Goal: Communication & Community: Ask a question

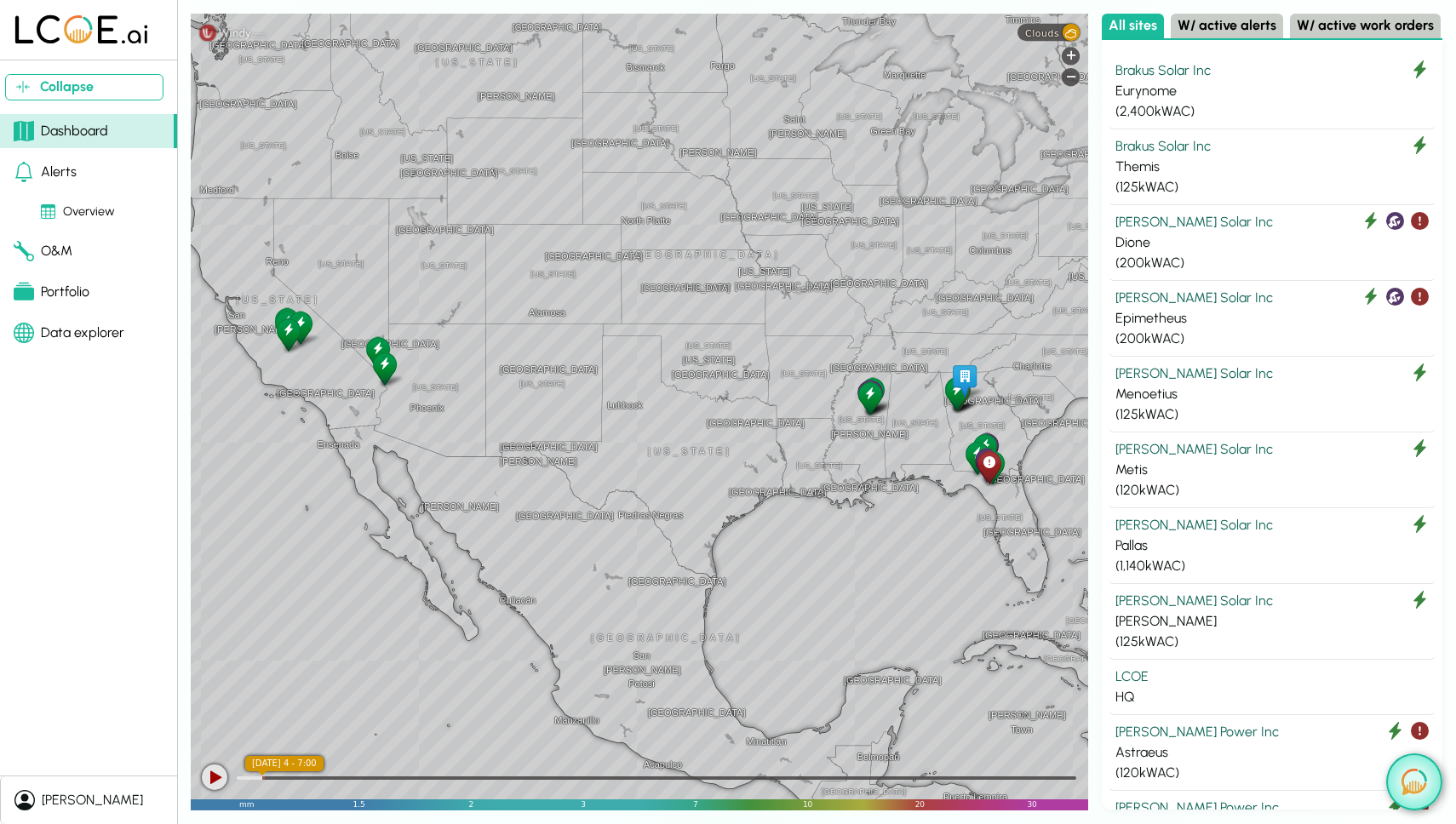
click at [1398, 369] on button at bounding box center [1414, 781] width 56 height 57
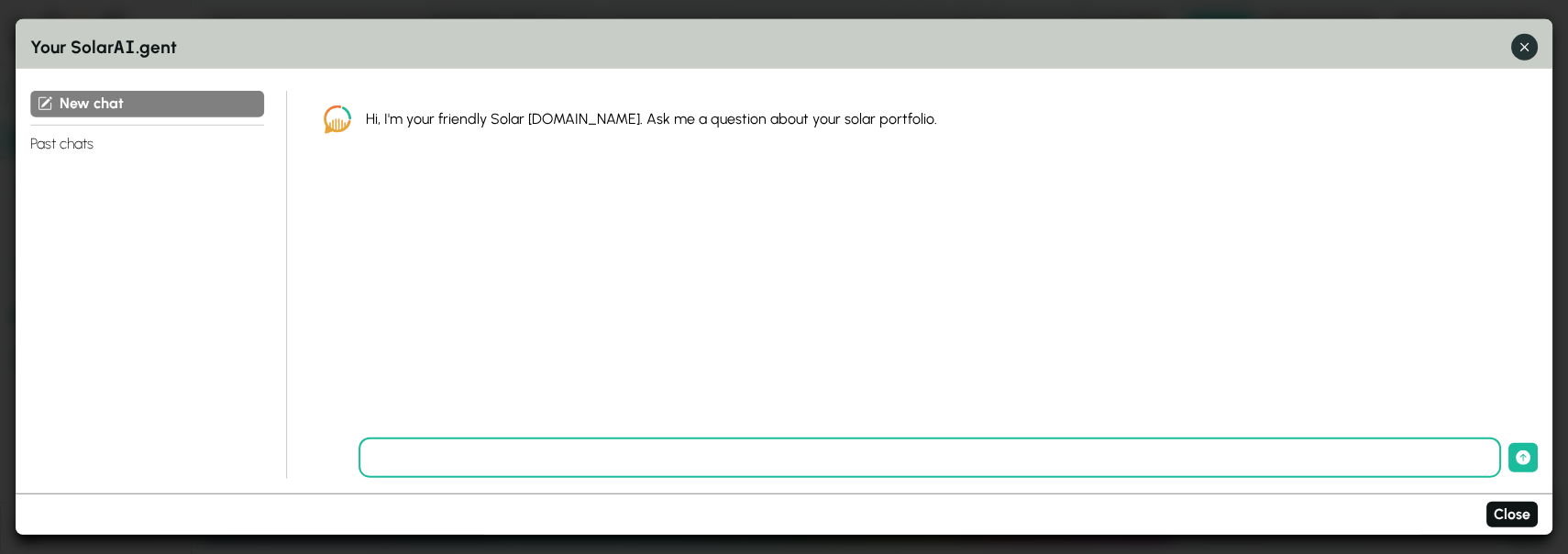
click at [1524, 45] on icon "button" at bounding box center [1525, 47] width 19 height 19
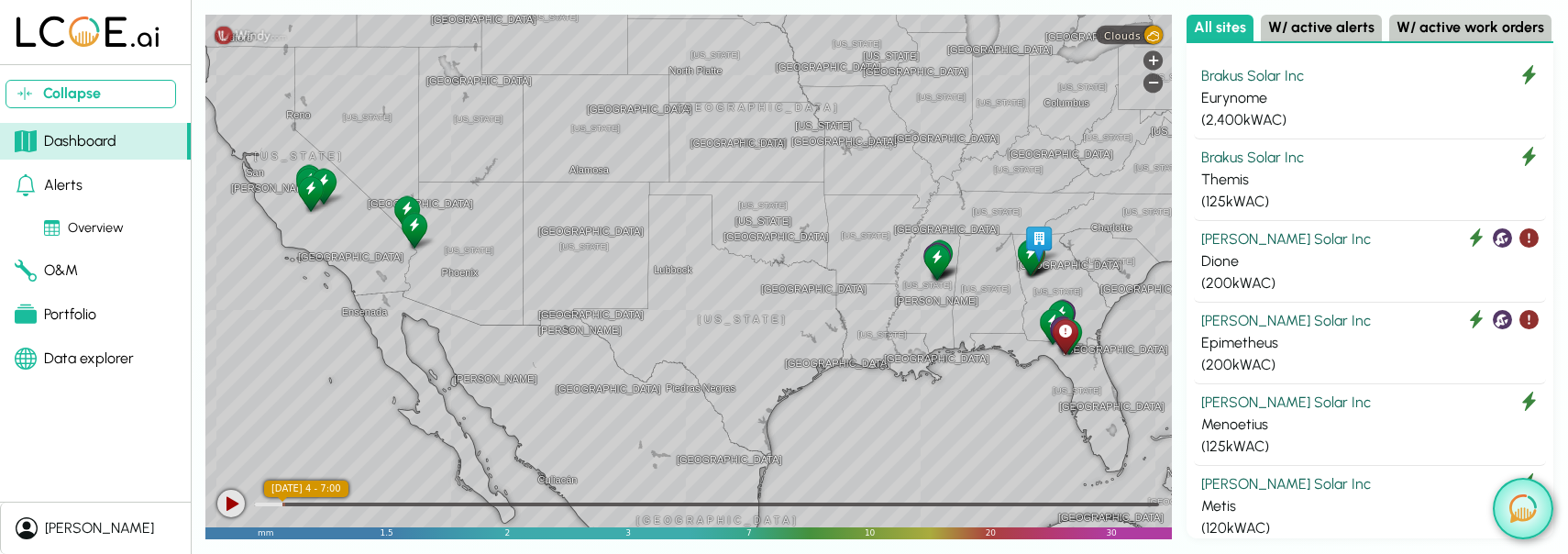
click at [1517, 398] on button at bounding box center [1523, 508] width 60 height 61
